Goal: Task Accomplishment & Management: Use online tool/utility

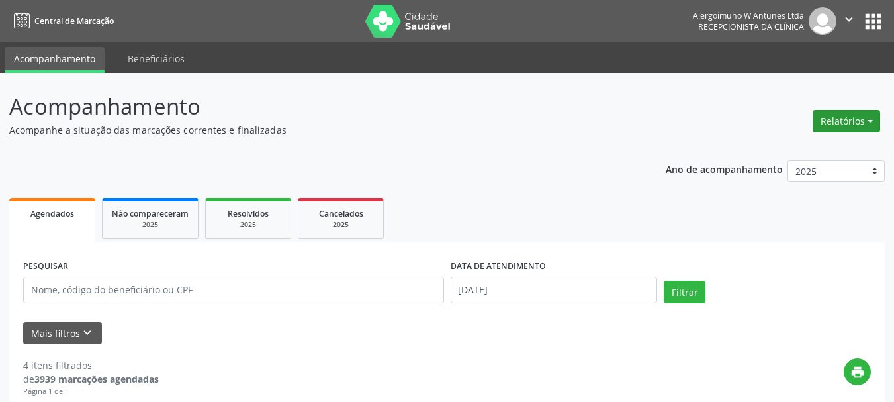
click at [847, 116] on button "Relatórios" at bounding box center [846, 121] width 67 height 22
click at [817, 144] on link "Agendamentos" at bounding box center [809, 149] width 142 height 19
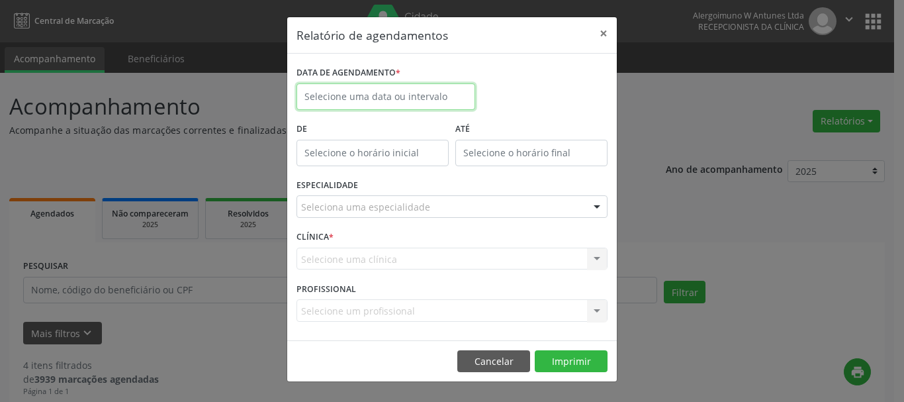
click at [373, 100] on body "Central de Marcação Alergoimuno W Antunes Ltda Recepcionista da clínica  Confi…" at bounding box center [452, 201] width 904 height 402
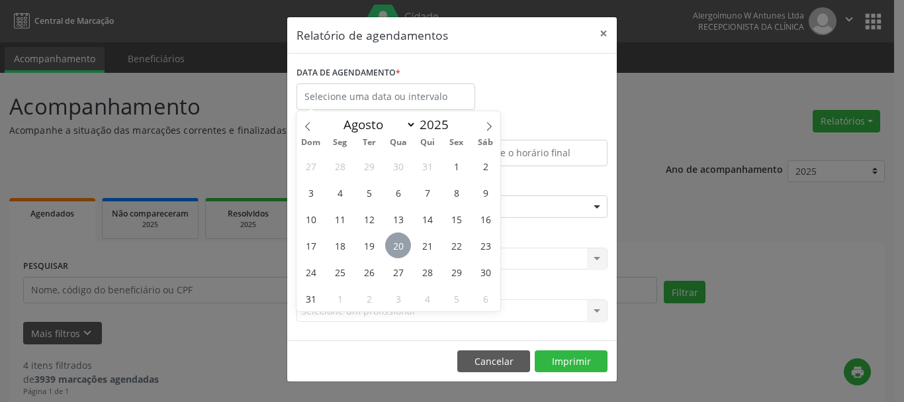
click at [396, 248] on span "20" at bounding box center [398, 245] width 26 height 26
type input "[DATE]"
click at [397, 247] on span "20" at bounding box center [398, 245] width 26 height 26
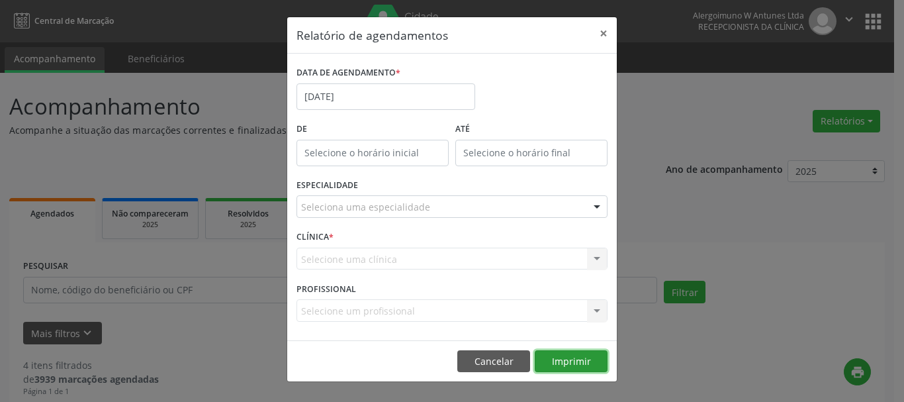
click at [555, 361] on button "Imprimir" at bounding box center [571, 361] width 73 height 22
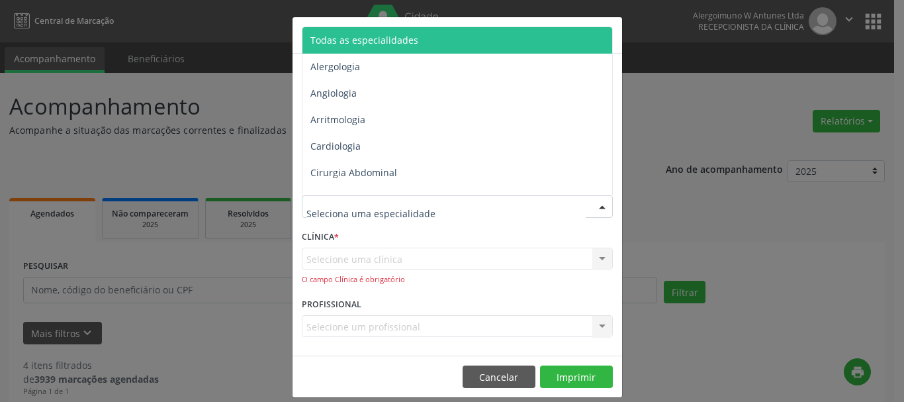
click at [431, 206] on div at bounding box center [457, 206] width 311 height 22
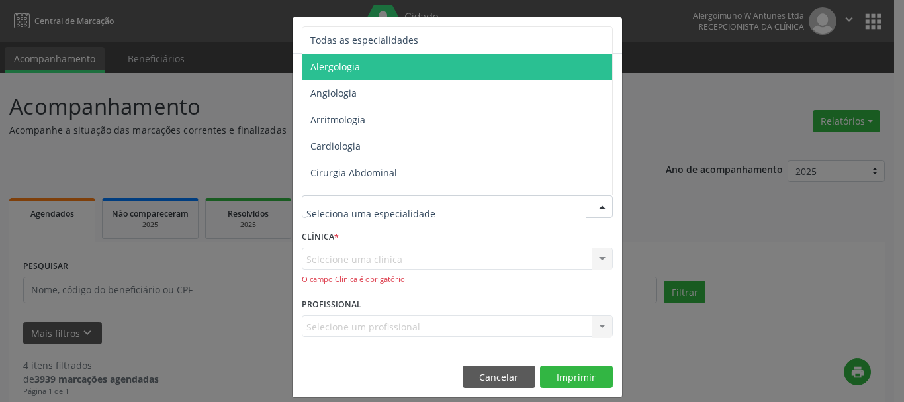
click at [381, 58] on span "Alergologia" at bounding box center [458, 67] width 312 height 26
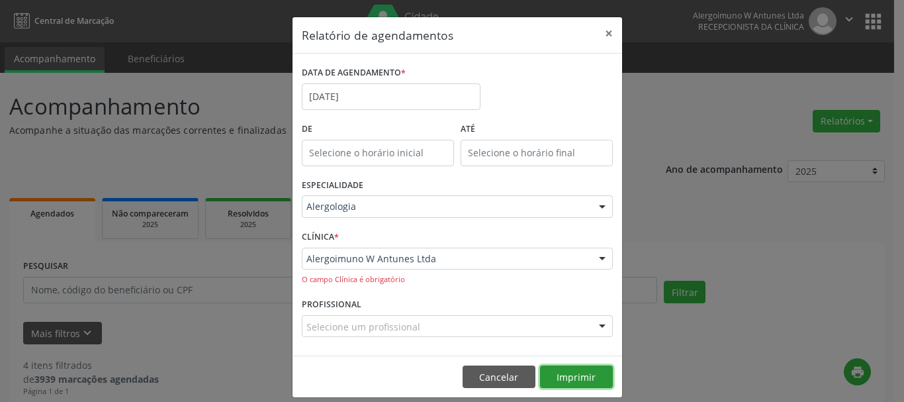
click at [559, 380] on button "Imprimir" at bounding box center [576, 376] width 73 height 22
